Goal: Communication & Community: Connect with others

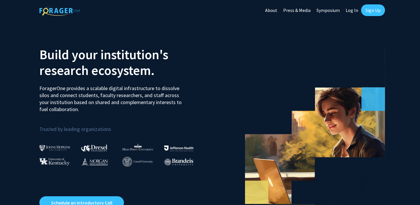
click at [346, 11] on link "Log In" at bounding box center [352, 10] width 18 height 20
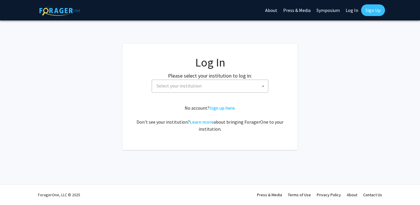
click at [201, 87] on span "Select your institution" at bounding box center [211, 86] width 114 height 12
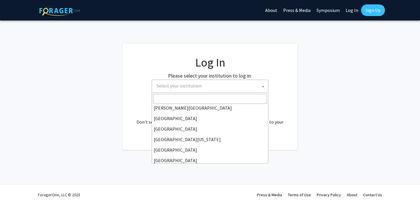
scroll to position [34, 0]
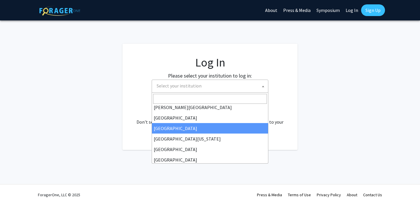
select select "17"
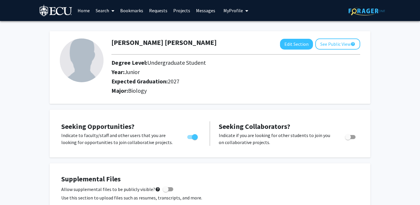
click at [161, 13] on link "Requests" at bounding box center [158, 10] width 24 height 20
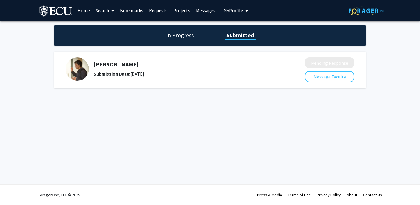
click at [140, 72] on div "Submission Date: September 09, 2025" at bounding box center [184, 73] width 180 height 7
click at [107, 66] on h5 "Brett Keiper" at bounding box center [184, 64] width 180 height 7
click at [174, 40] on div "In Progress Submitted" at bounding box center [210, 35] width 312 height 20
click at [173, 35] on h1 "In Progress" at bounding box center [179, 35] width 31 height 8
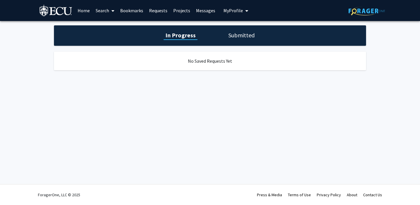
click at [251, 33] on h1 "Submitted" at bounding box center [242, 35] width 30 height 8
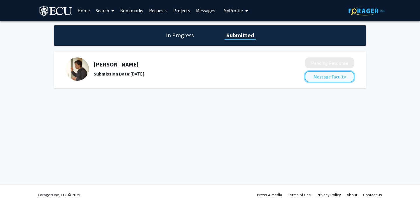
click at [313, 79] on button "Message Faculty" at bounding box center [330, 76] width 50 height 11
click at [161, 10] on link "Requests" at bounding box center [158, 10] width 24 height 20
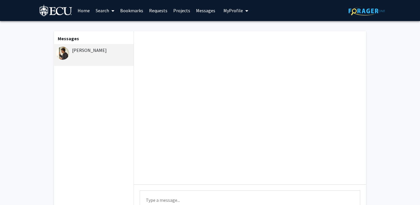
click at [86, 12] on link "Home" at bounding box center [84, 10] width 18 height 20
